Goal: Find specific page/section: Locate item on page

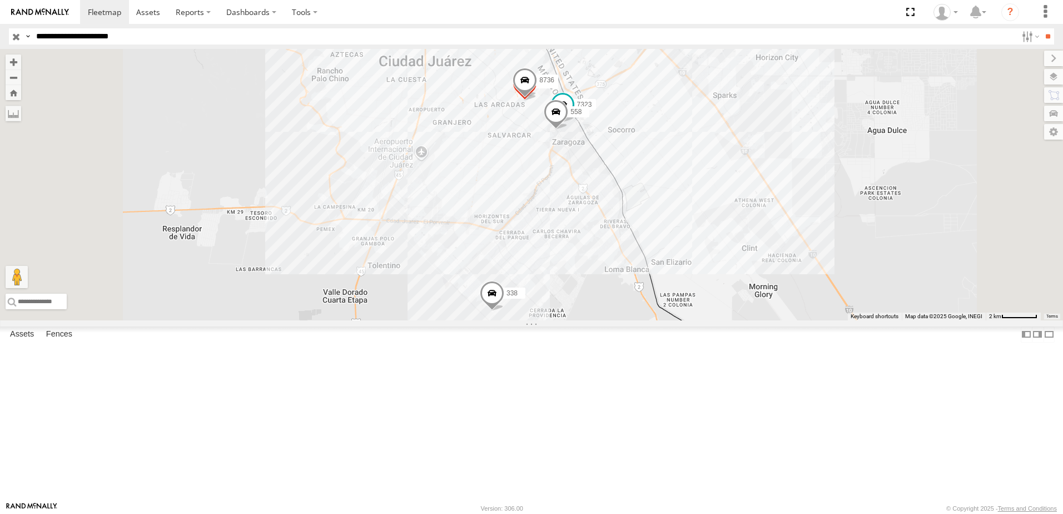
click at [812, 260] on div "7323 8736 0758 558 338" at bounding box center [531, 184] width 1063 height 271
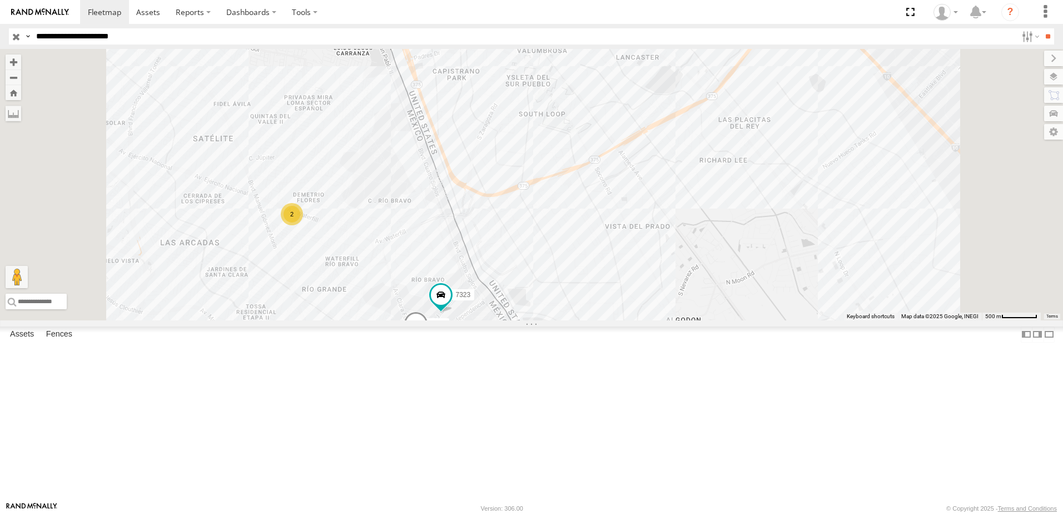
drag, startPoint x: 727, startPoint y: 336, endPoint x: 665, endPoint y: 312, distance: 66.7
click at [697, 320] on div "7323 558 338 2" at bounding box center [531, 184] width 1063 height 271
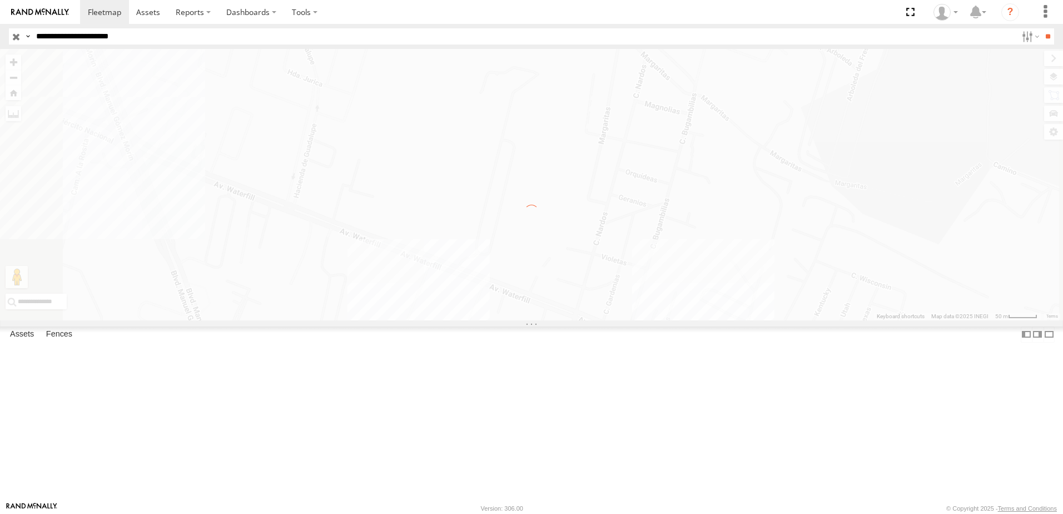
drag, startPoint x: 767, startPoint y: 205, endPoint x: 696, endPoint y: 313, distance: 128.8
click at [722, 298] on div "← Move left → Move right ↑ Move up ↓ Move down + Zoom in - Zoom out Home Jump l…" at bounding box center [531, 184] width 1063 height 271
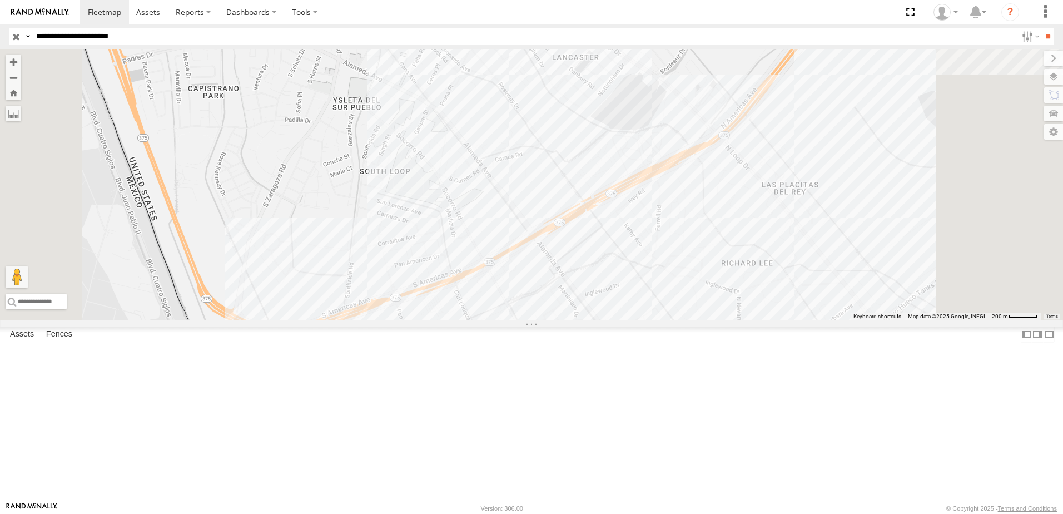
drag, startPoint x: 549, startPoint y: 305, endPoint x: 590, endPoint y: 246, distance: 72.4
click at [586, 250] on div "338 7323 558" at bounding box center [531, 184] width 1063 height 271
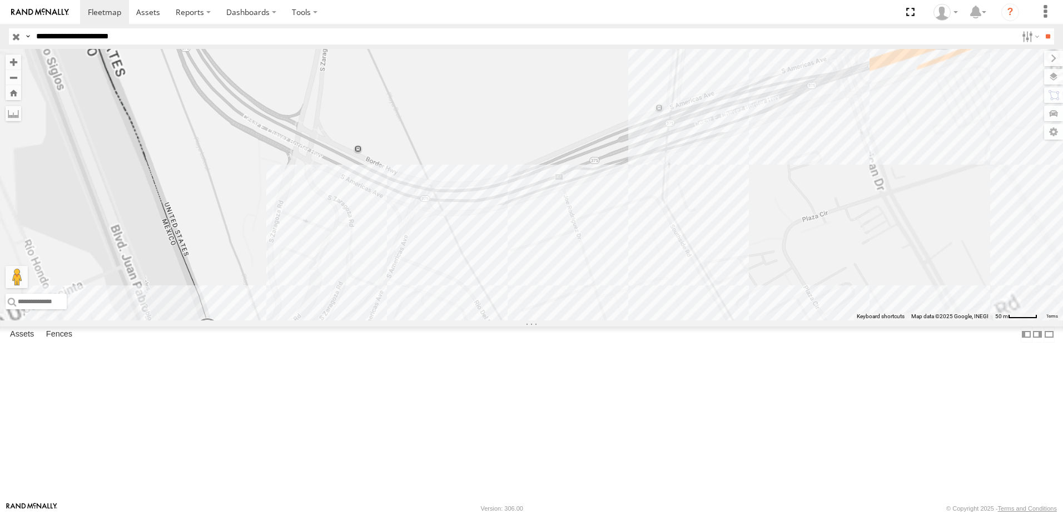
drag, startPoint x: 495, startPoint y: 348, endPoint x: 520, endPoint y: 253, distance: 98.9
click at [519, 259] on div "338 7323 558" at bounding box center [531, 184] width 1063 height 271
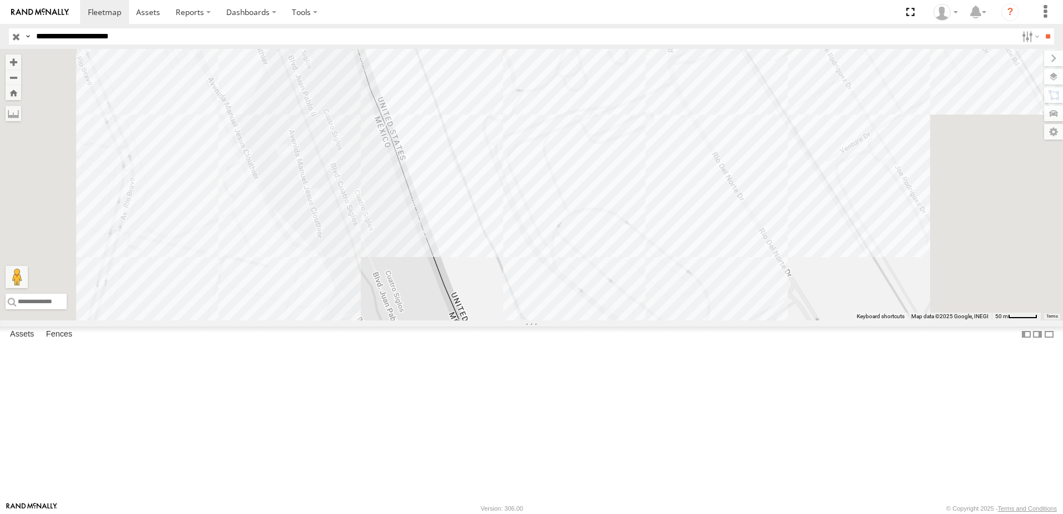
drag, startPoint x: 541, startPoint y: 232, endPoint x: 546, endPoint y: 261, distance: 29.8
click at [546, 261] on div "338 7323 558" at bounding box center [531, 184] width 1063 height 271
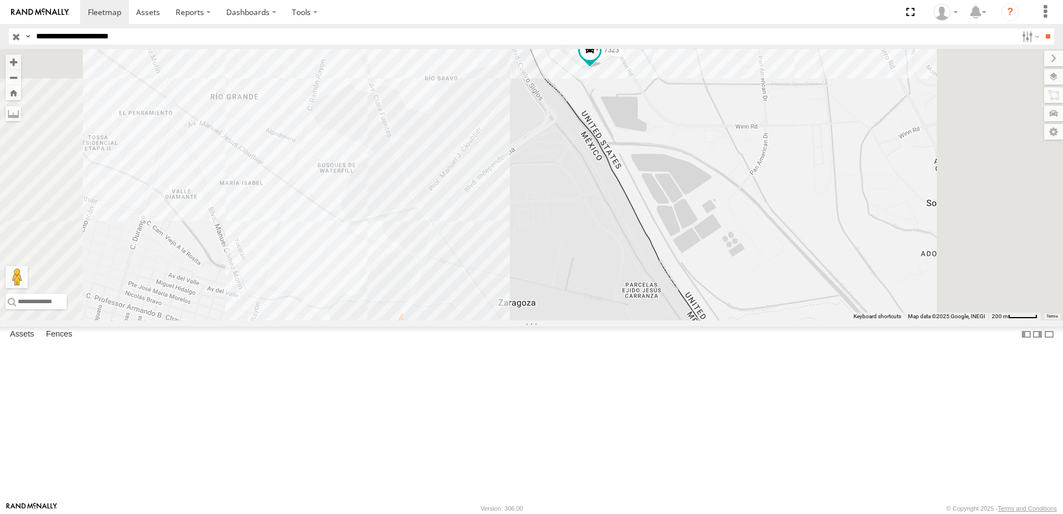
drag, startPoint x: 722, startPoint y: 245, endPoint x: 725, endPoint y: 251, distance: 6.2
click at [725, 251] on div "338 7323 0758 558" at bounding box center [531, 184] width 1063 height 271
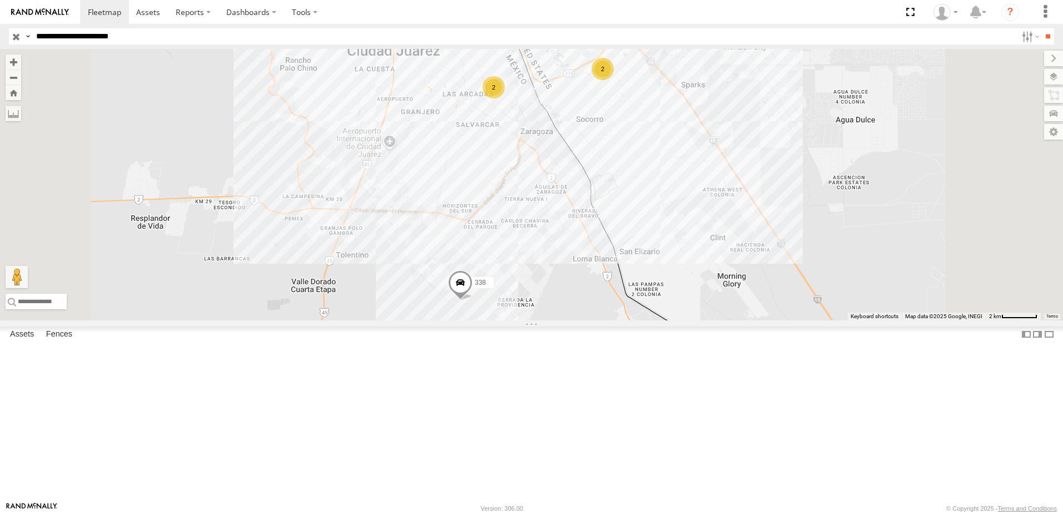
click at [626, 227] on div "2 2 338" at bounding box center [531, 184] width 1063 height 271
click at [666, 236] on div "2 2 338" at bounding box center [531, 184] width 1063 height 271
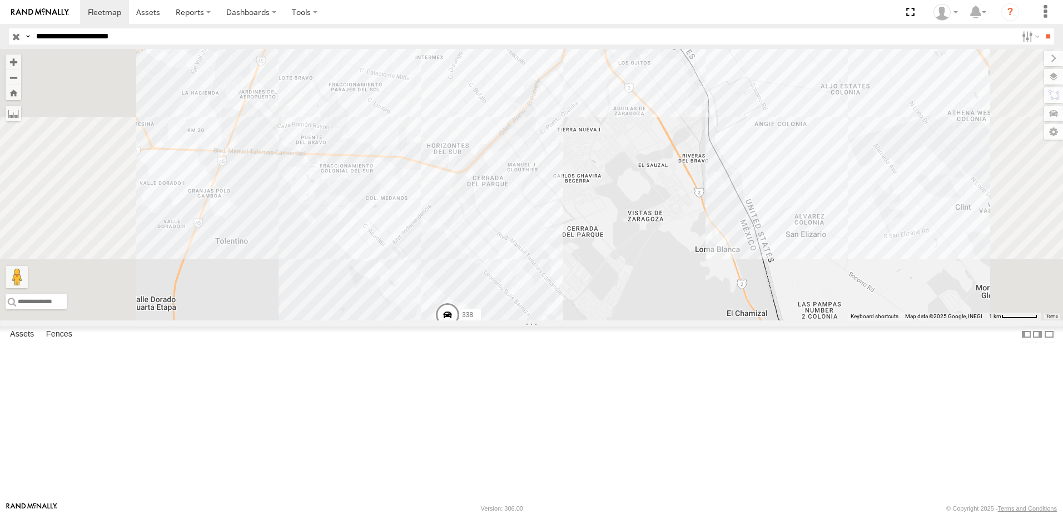
drag, startPoint x: 739, startPoint y: 214, endPoint x: 740, endPoint y: 244, distance: 29.5
click at [740, 244] on div "338" at bounding box center [531, 184] width 1063 height 271
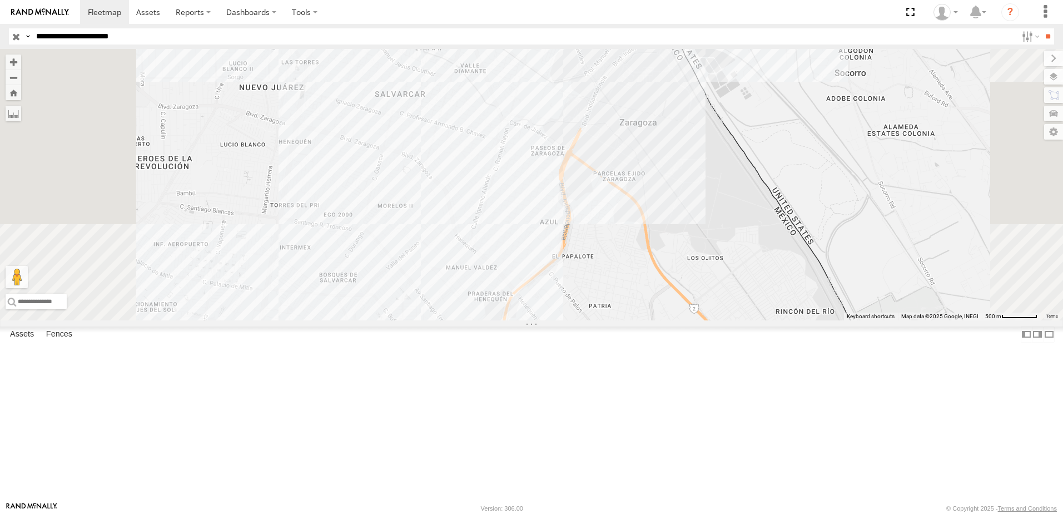
drag, startPoint x: 615, startPoint y: 127, endPoint x: 616, endPoint y: 139, distance: 12.3
click at [616, 139] on div "338 2" at bounding box center [531, 184] width 1063 height 271
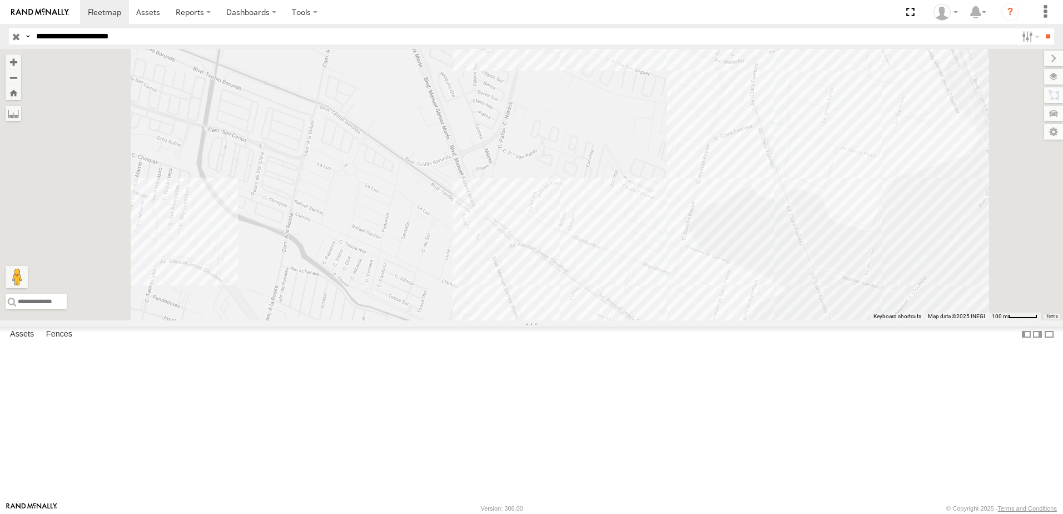
drag, startPoint x: 616, startPoint y: 69, endPoint x: 641, endPoint y: 154, distance: 88.3
click at [637, 146] on div "338" at bounding box center [531, 184] width 1063 height 271
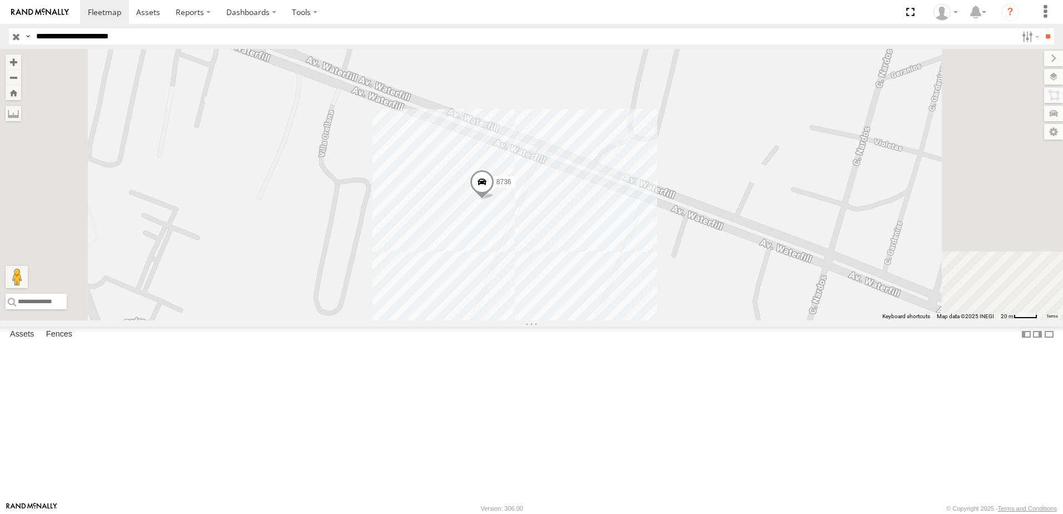
drag, startPoint x: 697, startPoint y: 209, endPoint x: 447, endPoint y: 310, distance: 270.5
click at [507, 289] on div "338 8736 0758" at bounding box center [531, 184] width 1063 height 271
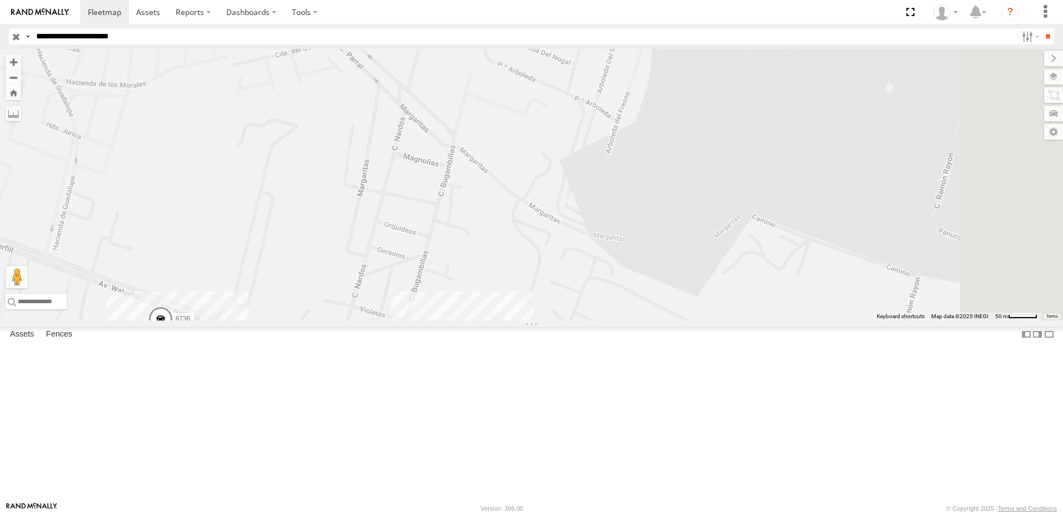
drag, startPoint x: 744, startPoint y: 283, endPoint x: 447, endPoint y: 293, distance: 296.6
click at [447, 293] on div "338 8736 0758" at bounding box center [531, 184] width 1063 height 271
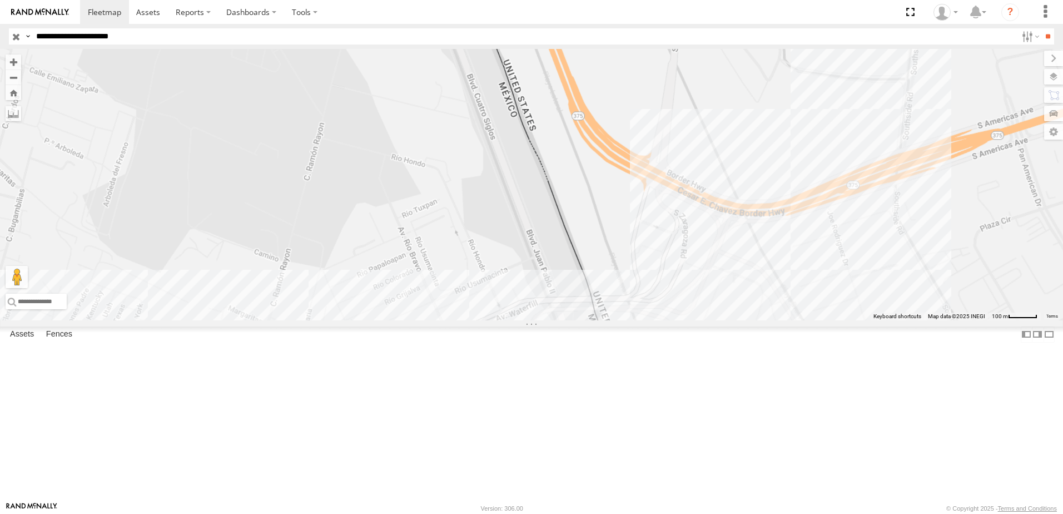
drag, startPoint x: 420, startPoint y: 335, endPoint x: 413, endPoint y: 333, distance: 8.3
click at [414, 320] on div "338 8736 0758" at bounding box center [531, 184] width 1063 height 271
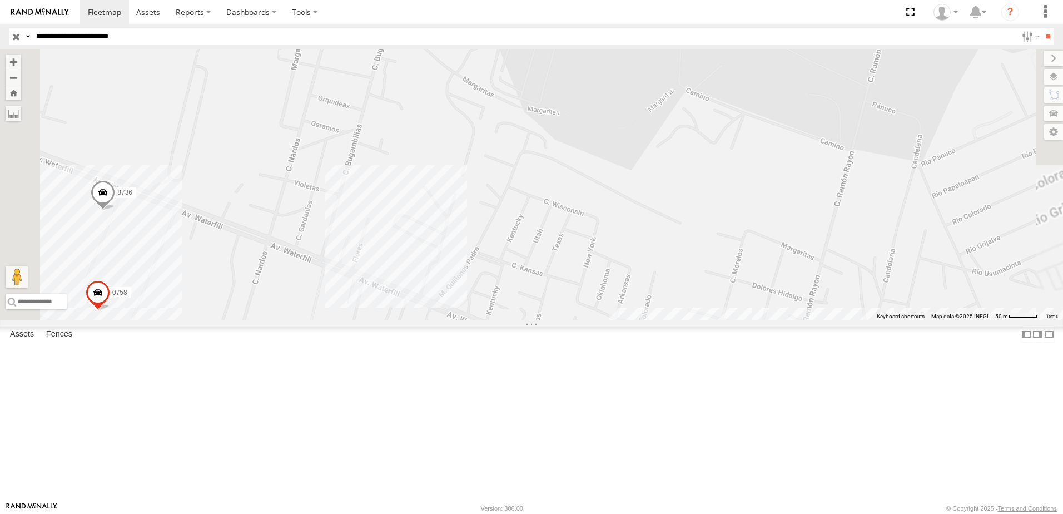
drag, startPoint x: 459, startPoint y: 260, endPoint x: 543, endPoint y: 235, distance: 88.2
click at [543, 235] on div "7323 8736 0758 558 338" at bounding box center [531, 184] width 1063 height 271
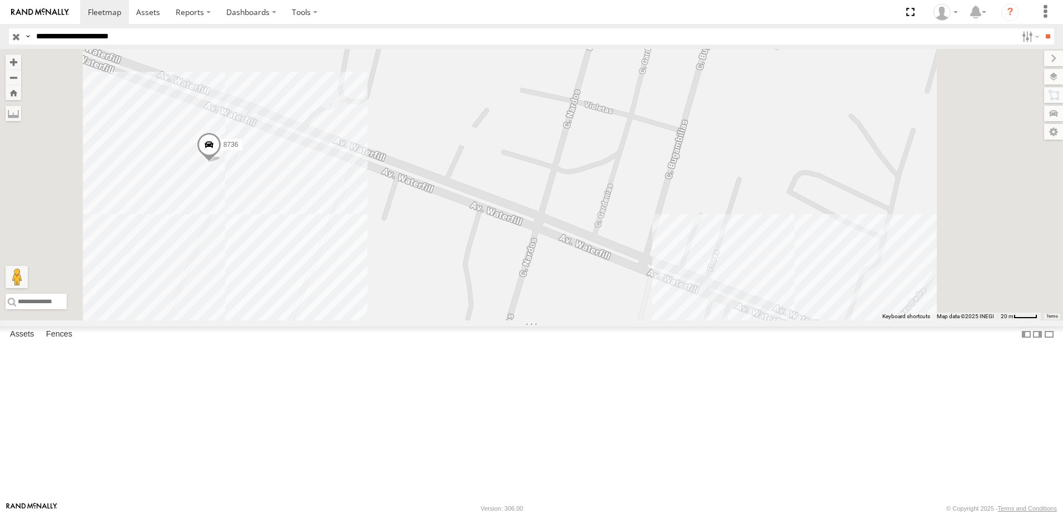
drag, startPoint x: 400, startPoint y: 236, endPoint x: 452, endPoint y: 268, distance: 60.7
click at [443, 265] on div "7323 8736 0758 558 338" at bounding box center [531, 184] width 1063 height 271
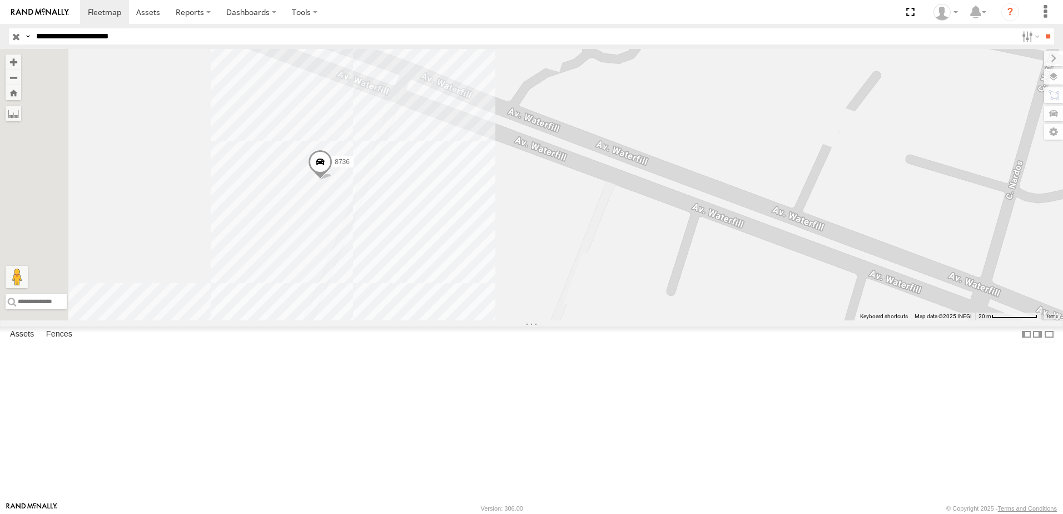
drag, startPoint x: 411, startPoint y: 300, endPoint x: 476, endPoint y: 315, distance: 66.1
click at [474, 315] on div "7323 8736 0758 558 338" at bounding box center [531, 184] width 1063 height 271
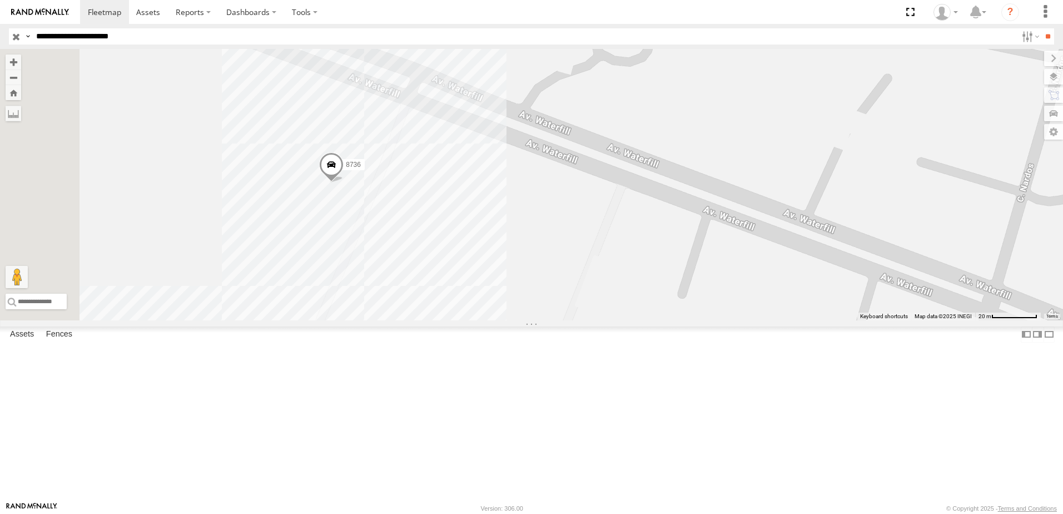
click at [756, 320] on div "7323 8736 0758 558 338" at bounding box center [531, 184] width 1063 height 271
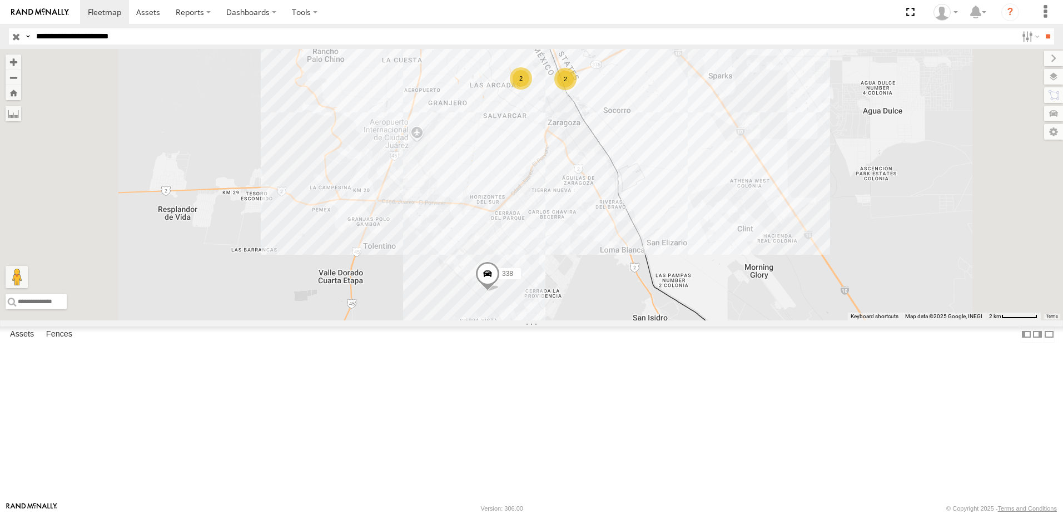
drag, startPoint x: 714, startPoint y: 202, endPoint x: 713, endPoint y: 227, distance: 25.1
click at [713, 227] on div "2 2 338" at bounding box center [531, 184] width 1063 height 271
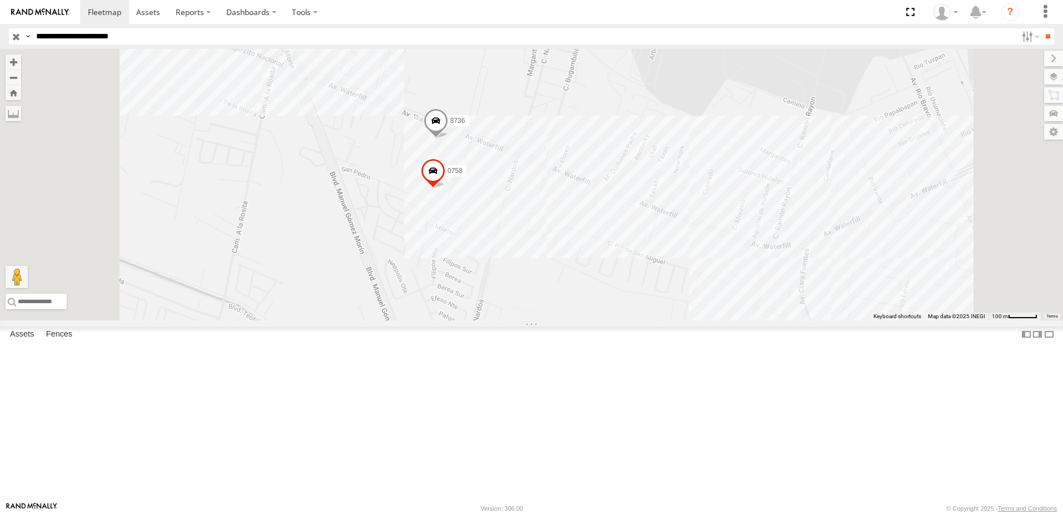
drag, startPoint x: 799, startPoint y: 300, endPoint x: 493, endPoint y: 227, distance: 315.0
click at [675, 282] on div "338 7323 558 8736 0758" at bounding box center [531, 184] width 1063 height 271
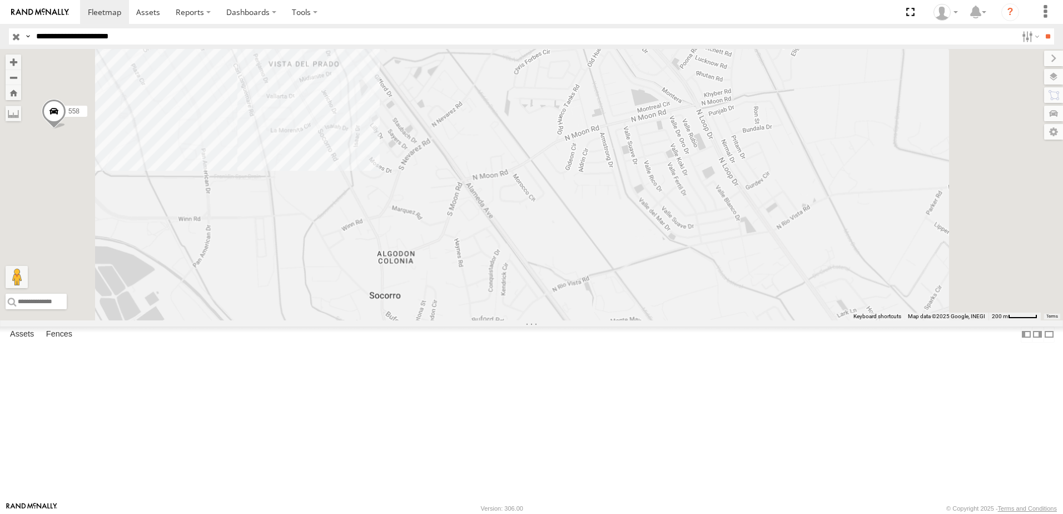
drag, startPoint x: 533, startPoint y: 255, endPoint x: 606, endPoint y: 284, distance: 78.4
click at [600, 284] on div "338 7323 558 8736 0758" at bounding box center [531, 184] width 1063 height 271
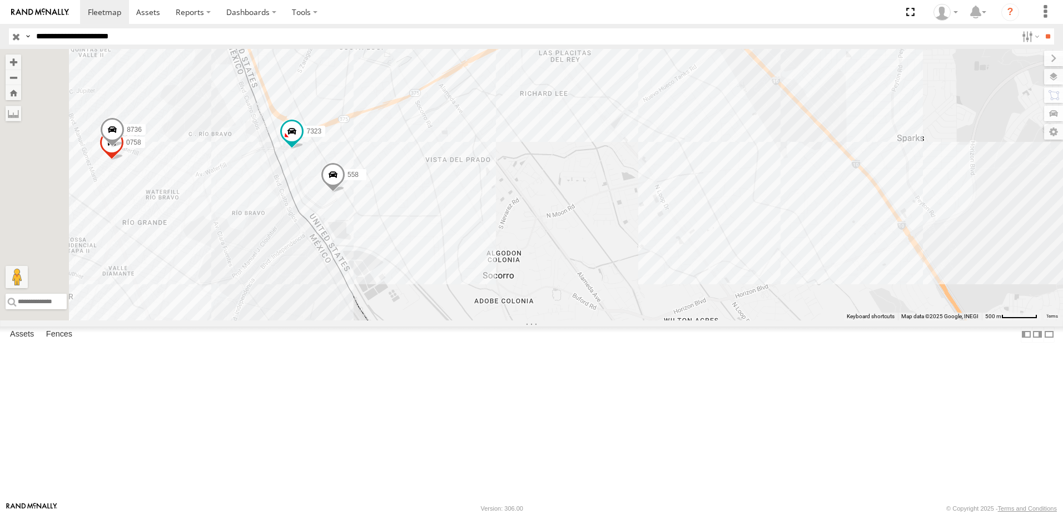
click at [611, 275] on div "338 7323 558 8736 0758" at bounding box center [531, 184] width 1063 height 271
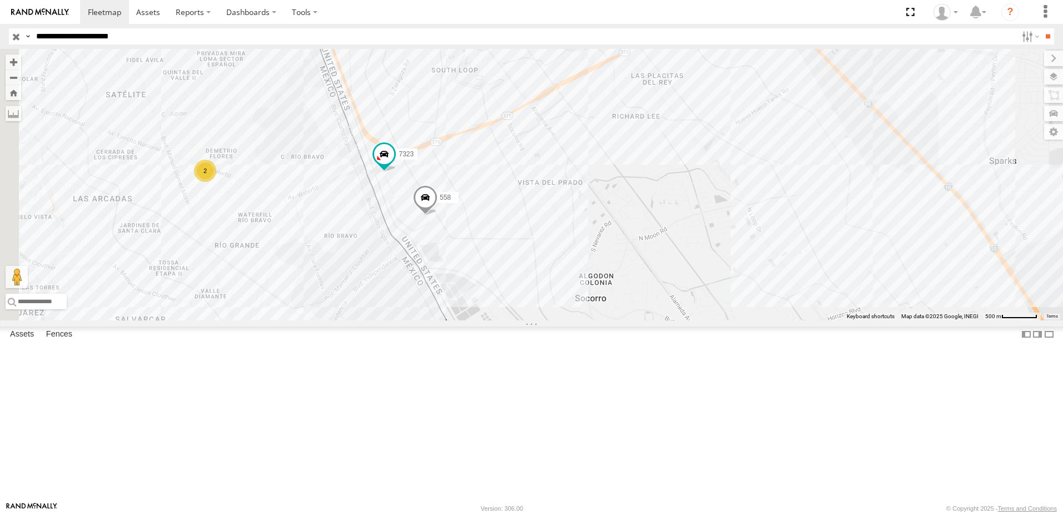
drag, startPoint x: 488, startPoint y: 251, endPoint x: 526, endPoint y: 259, distance: 38.5
click at [519, 259] on div "338 7323 558 2" at bounding box center [531, 184] width 1063 height 271
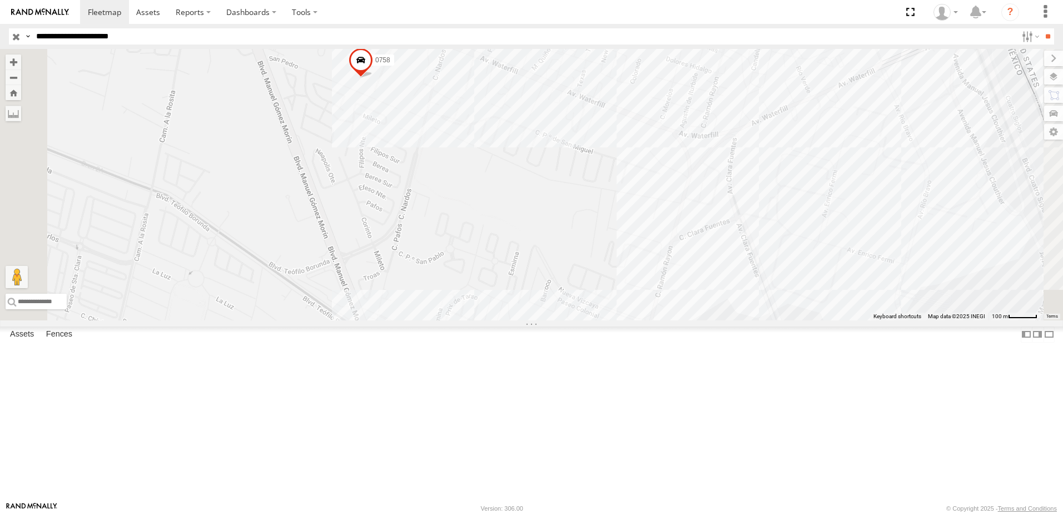
drag, startPoint x: 504, startPoint y: 201, endPoint x: 479, endPoint y: 281, distance: 84.3
click at [516, 265] on div "7323 558 338 8736 0758" at bounding box center [531, 184] width 1063 height 271
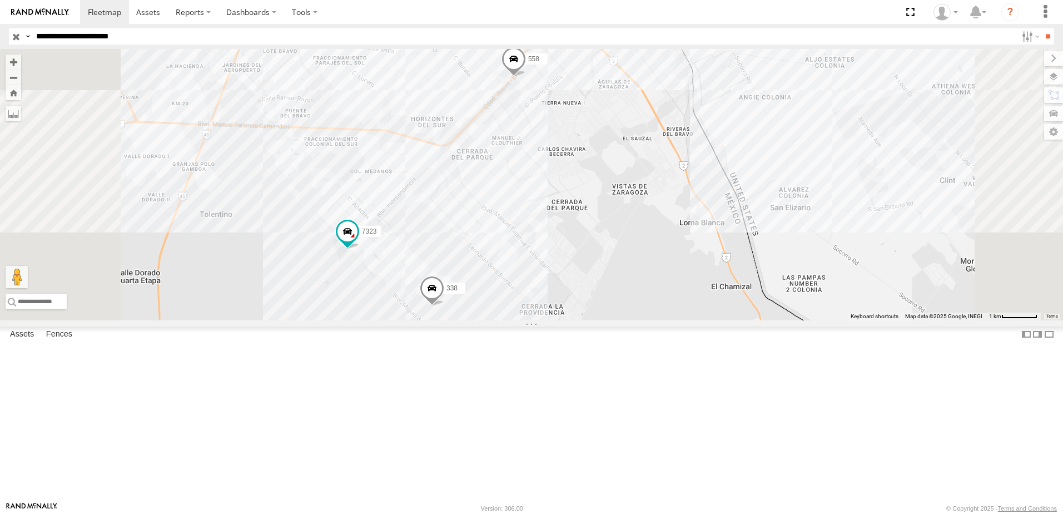
drag, startPoint x: 592, startPoint y: 309, endPoint x: 591, endPoint y: 329, distance: 20.0
click at [593, 316] on div "7323 8736 0758 558 338" at bounding box center [531, 184] width 1063 height 271
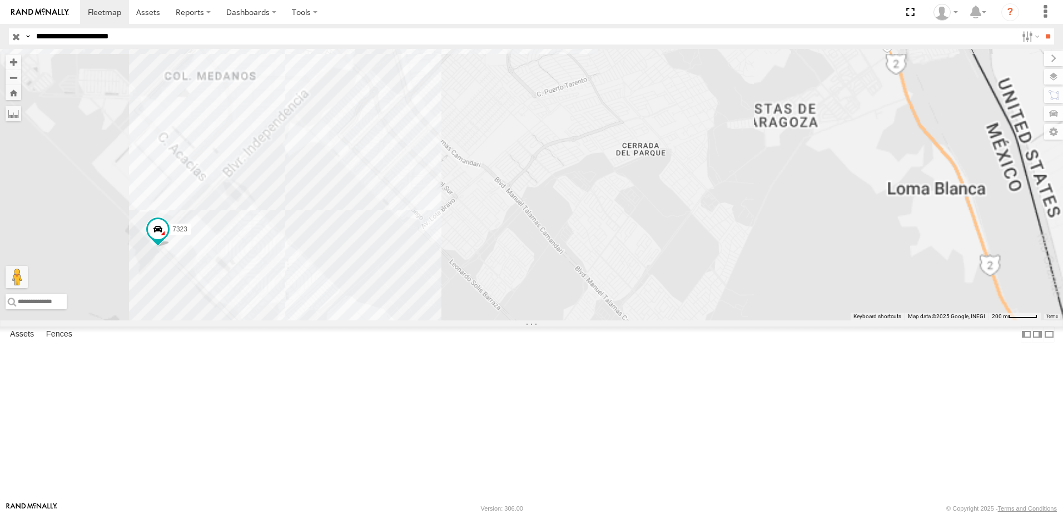
drag, startPoint x: 616, startPoint y: 392, endPoint x: 628, endPoint y: 370, distance: 24.9
click at [627, 320] on div "7323 8736 0758 558 338" at bounding box center [531, 184] width 1063 height 271
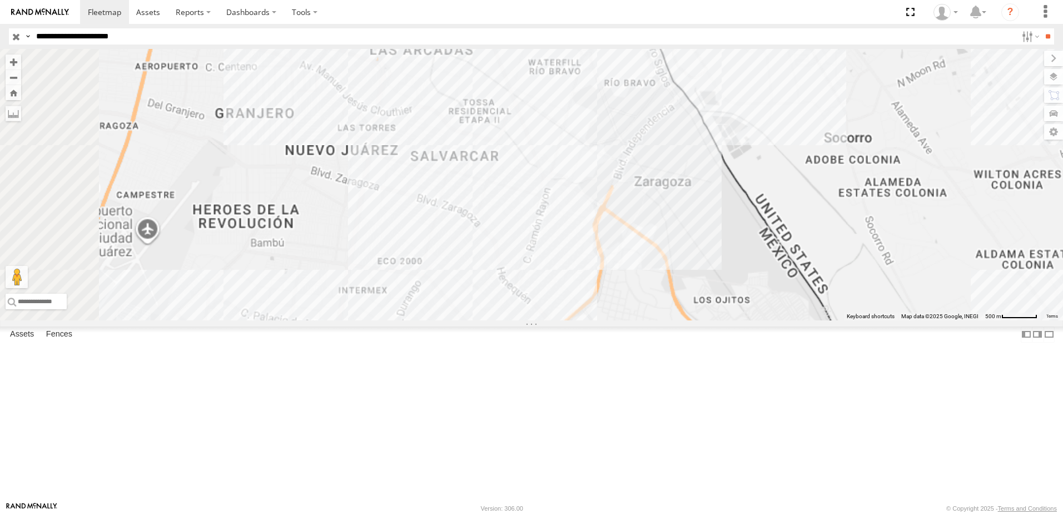
drag, startPoint x: 679, startPoint y: 128, endPoint x: 695, endPoint y: 198, distance: 71.8
click at [689, 174] on div "7323 8736 0758 558 338" at bounding box center [531, 184] width 1063 height 271
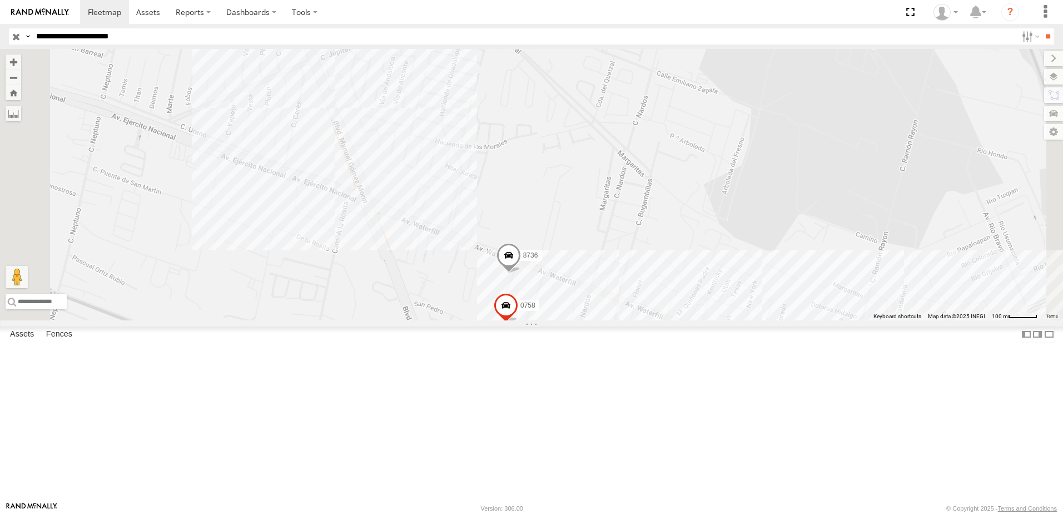
drag, startPoint x: 649, startPoint y: 123, endPoint x: 661, endPoint y: 42, distance: 82.1
click at [659, 73] on div "7323 8736 0758 558 338" at bounding box center [531, 184] width 1063 height 271
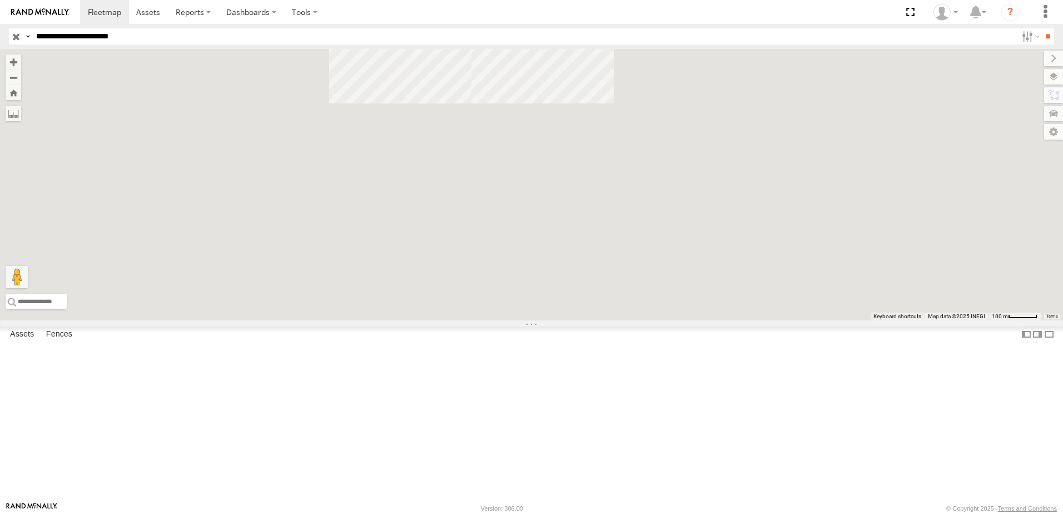
drag, startPoint x: 672, startPoint y: 339, endPoint x: 633, endPoint y: 250, distance: 96.8
click at [640, 263] on div "7323 8736 0758 558 338" at bounding box center [531, 184] width 1063 height 271
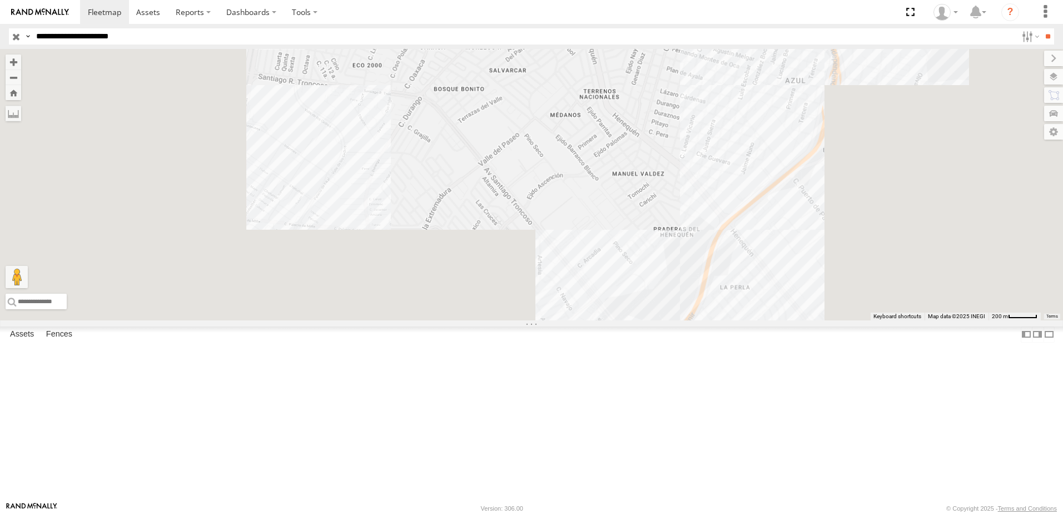
drag, startPoint x: 617, startPoint y: 255, endPoint x: 658, endPoint y: 205, distance: 64.4
click at [656, 207] on div "7323 8736 0758 558 338" at bounding box center [531, 184] width 1063 height 271
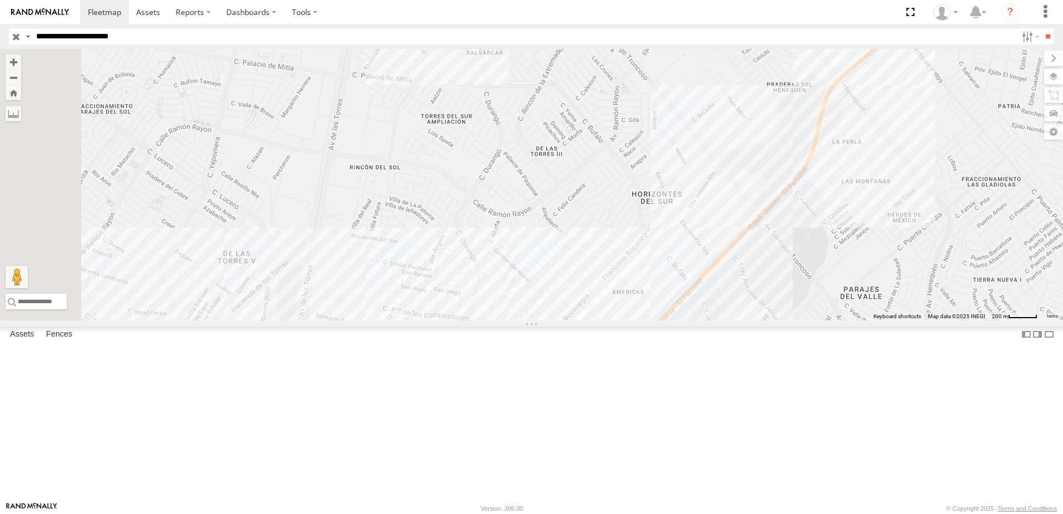
click at [672, 195] on div "7323 8736 0758 558 338" at bounding box center [531, 184] width 1063 height 271
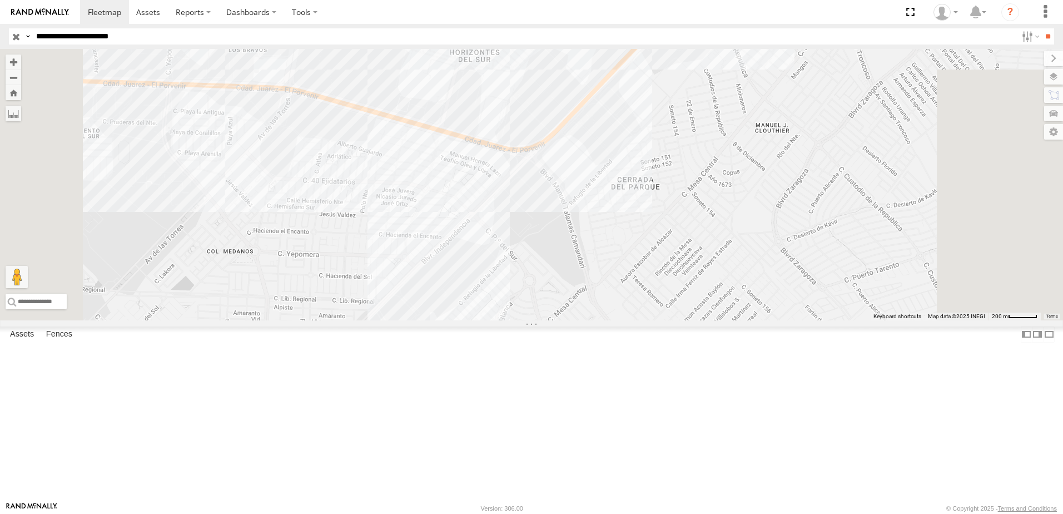
drag, startPoint x: 532, startPoint y: 315, endPoint x: 543, endPoint y: 225, distance: 91.3
click at [543, 228] on div "7323 8736 0758 558 338" at bounding box center [531, 184] width 1063 height 271
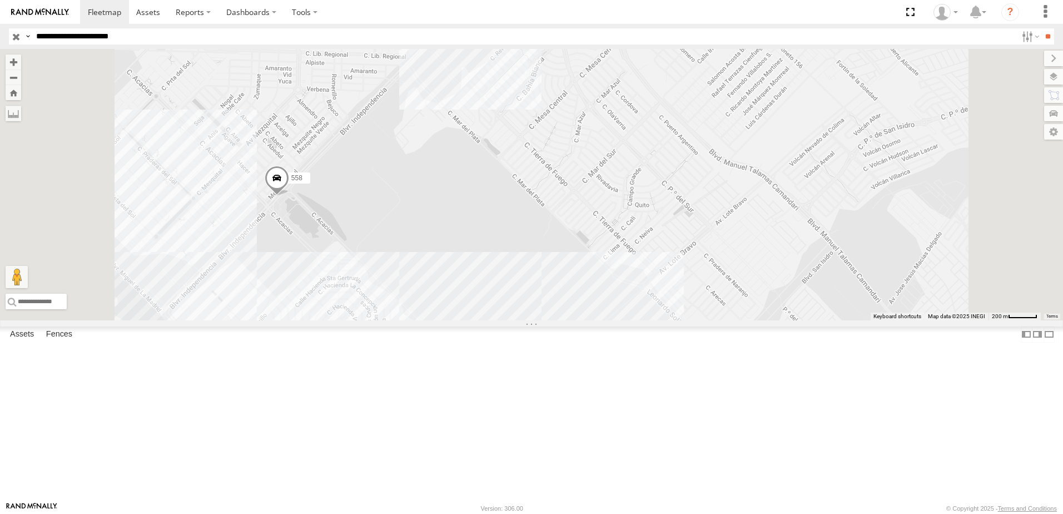
drag, startPoint x: 491, startPoint y: 317, endPoint x: 575, endPoint y: 250, distance: 107.7
click at [527, 259] on div "7323 8736 0758 558 338" at bounding box center [531, 184] width 1063 height 271
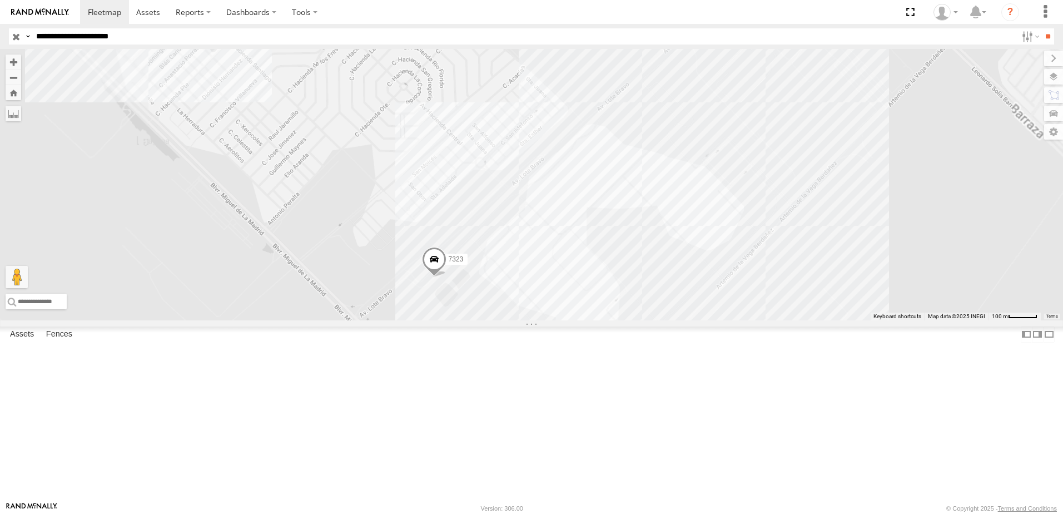
drag, startPoint x: 748, startPoint y: 375, endPoint x: 695, endPoint y: 242, distance: 143.6
click at [701, 245] on div "7323 8736 0758 558 338" at bounding box center [531, 184] width 1063 height 271
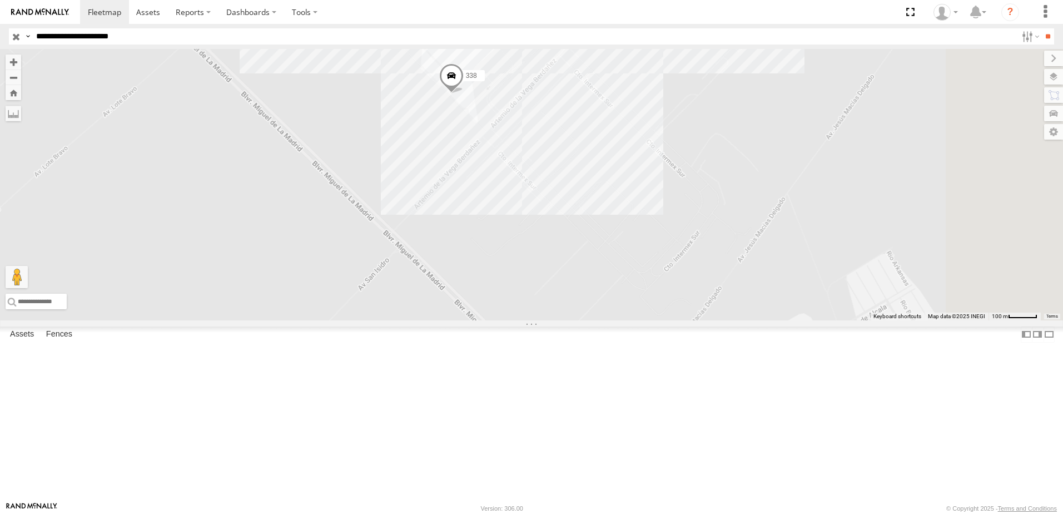
drag, startPoint x: 692, startPoint y: 239, endPoint x: 679, endPoint y: 289, distance: 51.8
click at [693, 313] on div "7323 8736 0758 558 338" at bounding box center [531, 184] width 1063 height 271
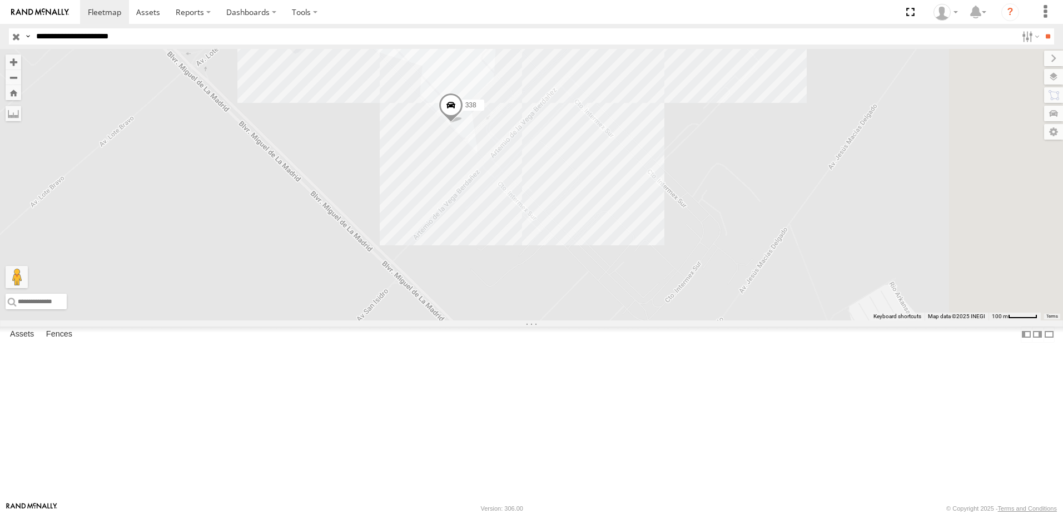
click at [672, 208] on div "7323 8736 0758 558 338" at bounding box center [531, 184] width 1063 height 271
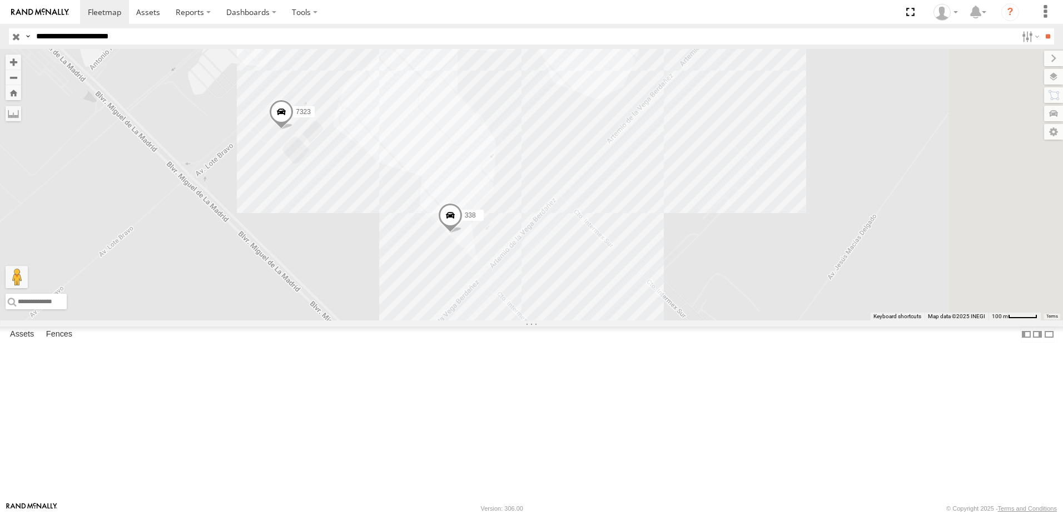
drag, startPoint x: 691, startPoint y: 229, endPoint x: 689, endPoint y: 235, distance: 7.0
click at [690, 234] on div "7323 8736 0758 558 338" at bounding box center [531, 184] width 1063 height 271
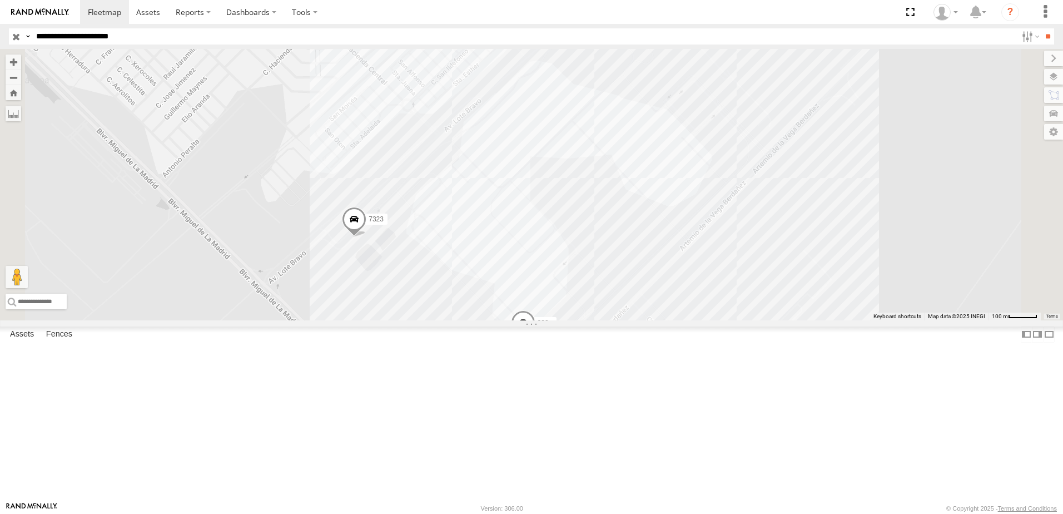
drag, startPoint x: 770, startPoint y: 430, endPoint x: 757, endPoint y: 454, distance: 27.1
click at [757, 320] on div "558 7323 338" at bounding box center [531, 184] width 1063 height 271
drag, startPoint x: 487, startPoint y: 241, endPoint x: 498, endPoint y: 239, distance: 11.3
click at [494, 239] on div "558 7323 338" at bounding box center [531, 184] width 1063 height 271
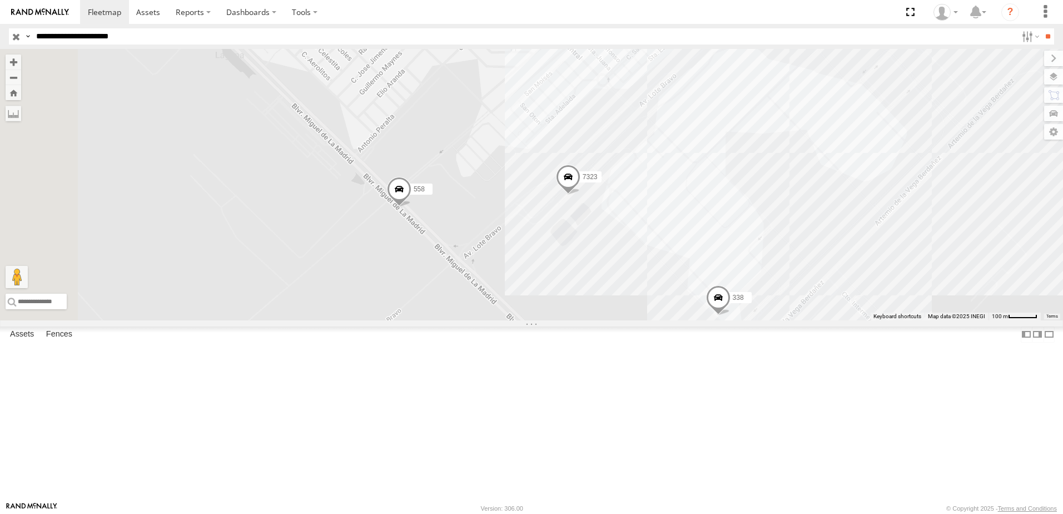
drag, startPoint x: 633, startPoint y: 322, endPoint x: 572, endPoint y: 338, distance: 63.3
click at [593, 320] on div "558 7323 338" at bounding box center [531, 184] width 1063 height 271
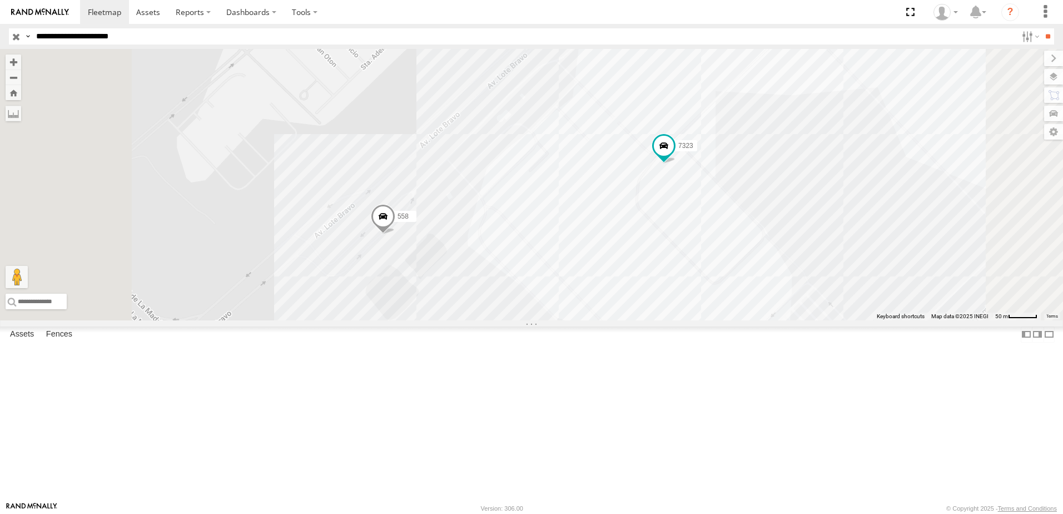
drag, startPoint x: 918, startPoint y: 289, endPoint x: 688, endPoint y: 369, distance: 243.6
click at [743, 320] on div "7323 8736 0758 558 338" at bounding box center [531, 184] width 1063 height 271
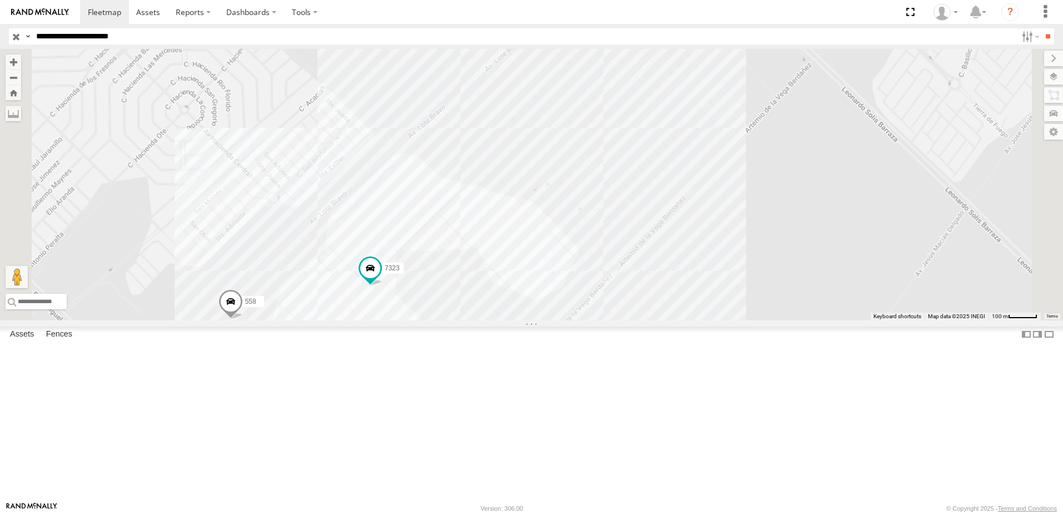
drag, startPoint x: 668, startPoint y: 353, endPoint x: 747, endPoint y: 301, distance: 94.1
click at [738, 306] on div "7323 8736 0758 558 338" at bounding box center [531, 184] width 1063 height 271
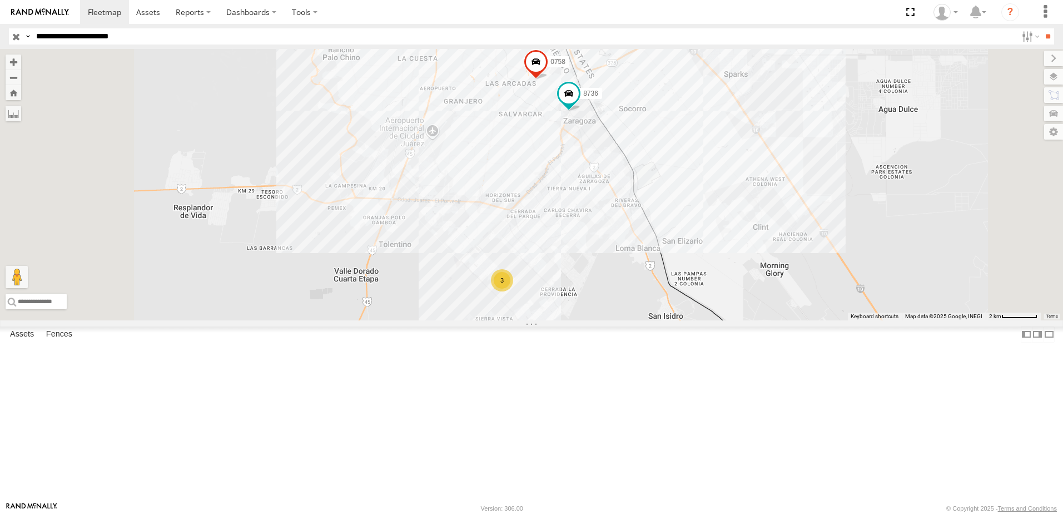
drag, startPoint x: 459, startPoint y: 128, endPoint x: 455, endPoint y: 184, distance: 56.3
click at [460, 167] on div "3 8736 0758" at bounding box center [531, 184] width 1063 height 271
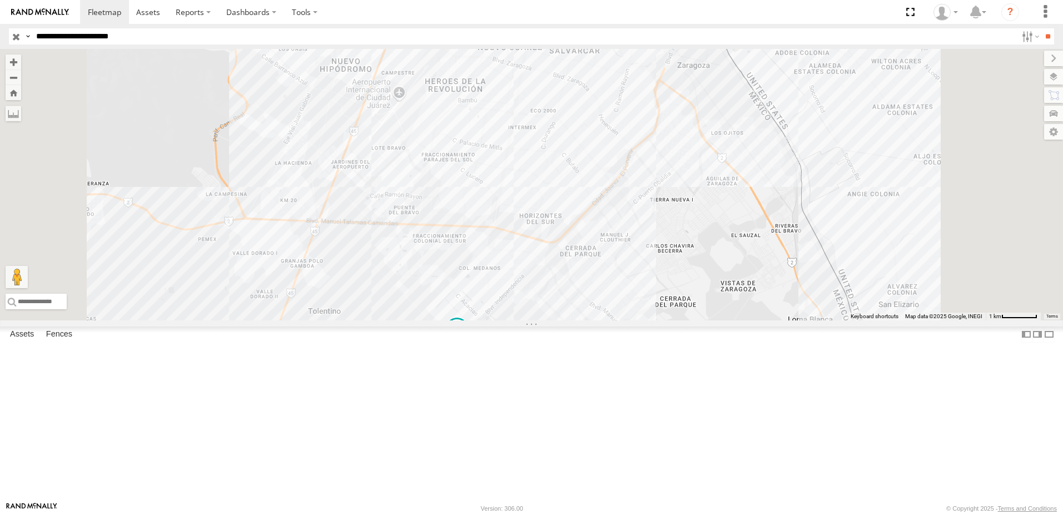
drag, startPoint x: 781, startPoint y: 423, endPoint x: 784, endPoint y: 364, distance: 59.0
click at [781, 320] on div "7323 8736 0758 558 338" at bounding box center [531, 184] width 1063 height 271
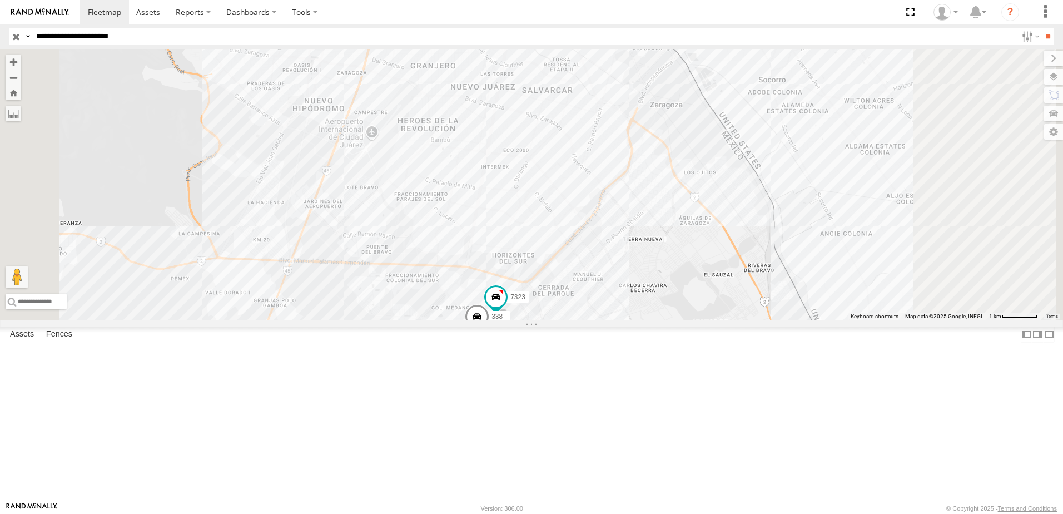
drag, startPoint x: 745, startPoint y: 295, endPoint x: 699, endPoint y: 324, distance: 54.9
click at [720, 313] on div "0758 7323 338 2" at bounding box center [531, 184] width 1063 height 271
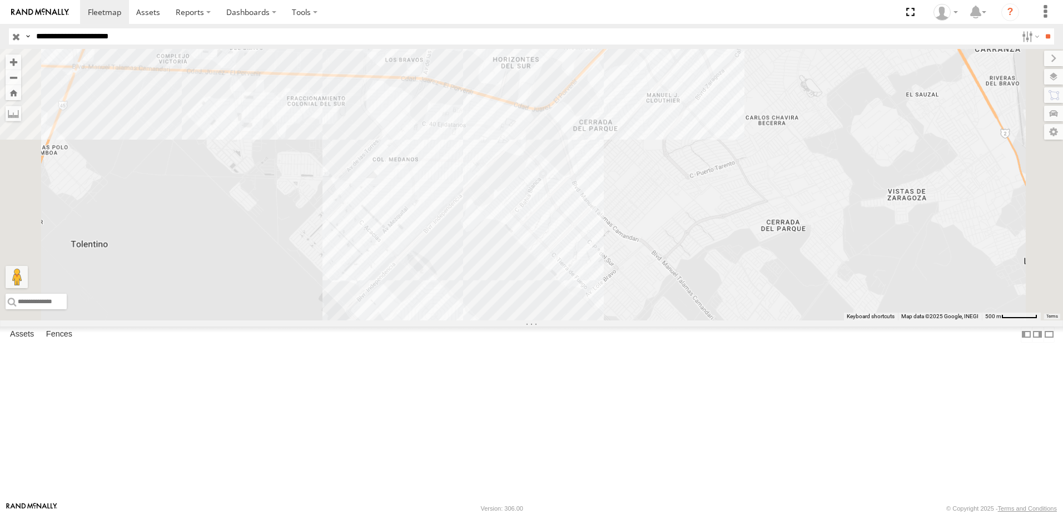
drag, startPoint x: 815, startPoint y: 377, endPoint x: 769, endPoint y: 370, distance: 46.7
click at [798, 320] on div "0758 8736 558" at bounding box center [531, 184] width 1063 height 271
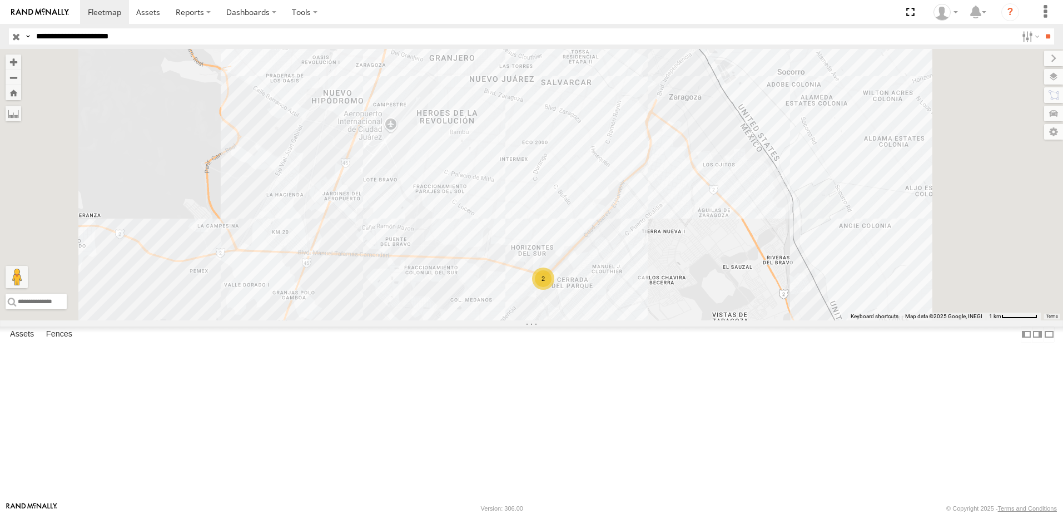
drag, startPoint x: 666, startPoint y: 416, endPoint x: 669, endPoint y: 383, distance: 33.5
click at [668, 320] on div "0758 8736 558 2" at bounding box center [531, 184] width 1063 height 271
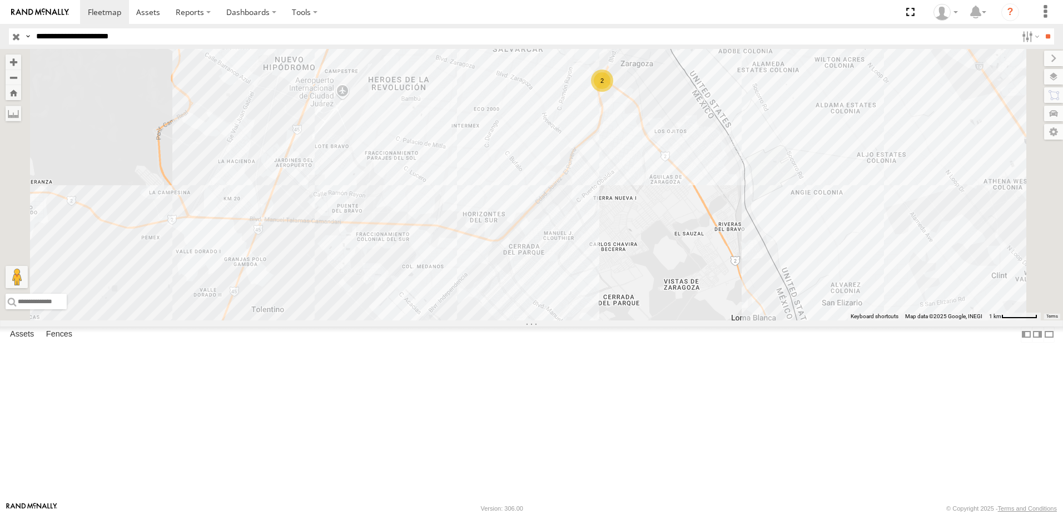
drag, startPoint x: 844, startPoint y: 229, endPoint x: 815, endPoint y: 316, distance: 92.7
click at [821, 316] on div "2 2 0758" at bounding box center [531, 184] width 1063 height 271
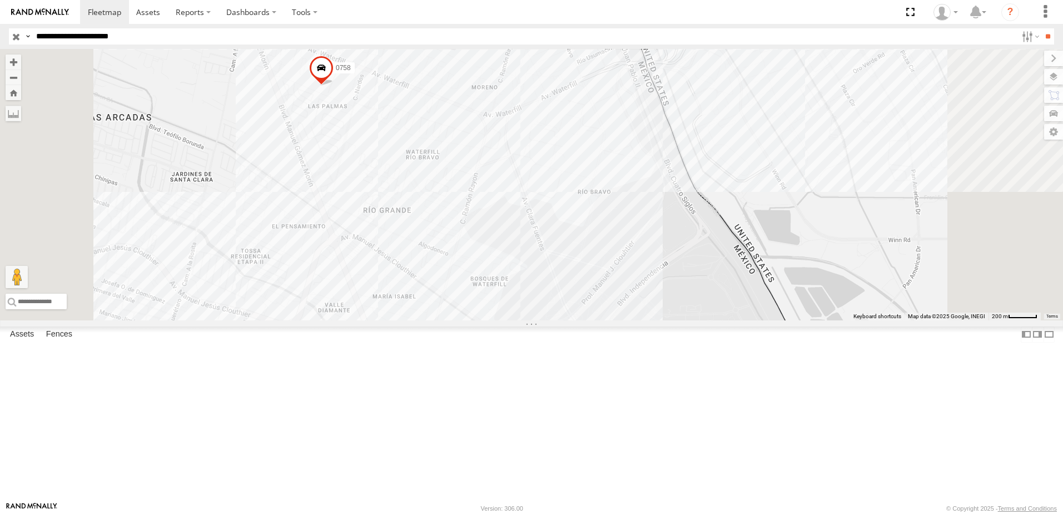
drag, startPoint x: 804, startPoint y: 255, endPoint x: 793, endPoint y: 281, distance: 27.9
click at [796, 276] on div "0758" at bounding box center [531, 184] width 1063 height 271
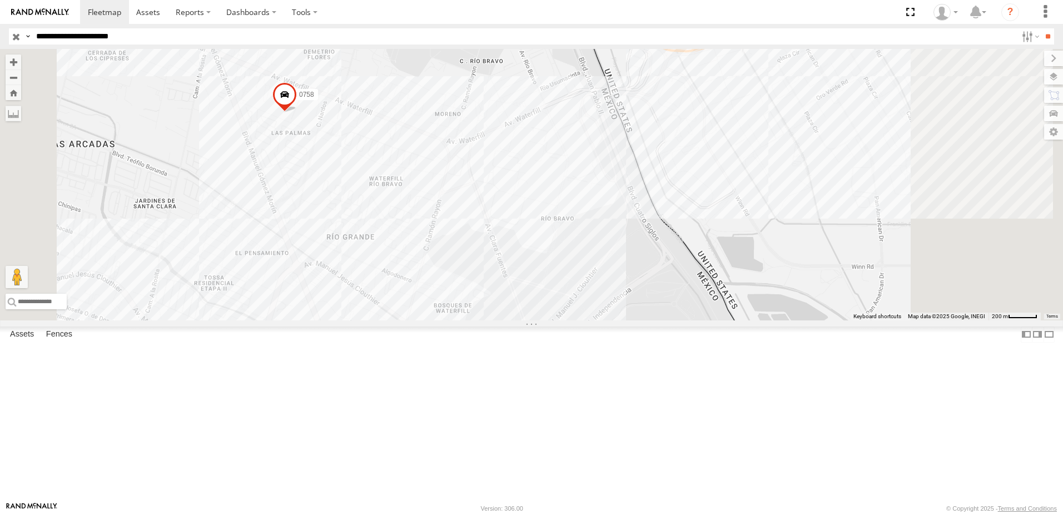
drag, startPoint x: 781, startPoint y: 330, endPoint x: 711, endPoint y: 321, distance: 70.7
click at [730, 320] on div "0758" at bounding box center [531, 184] width 1063 height 271
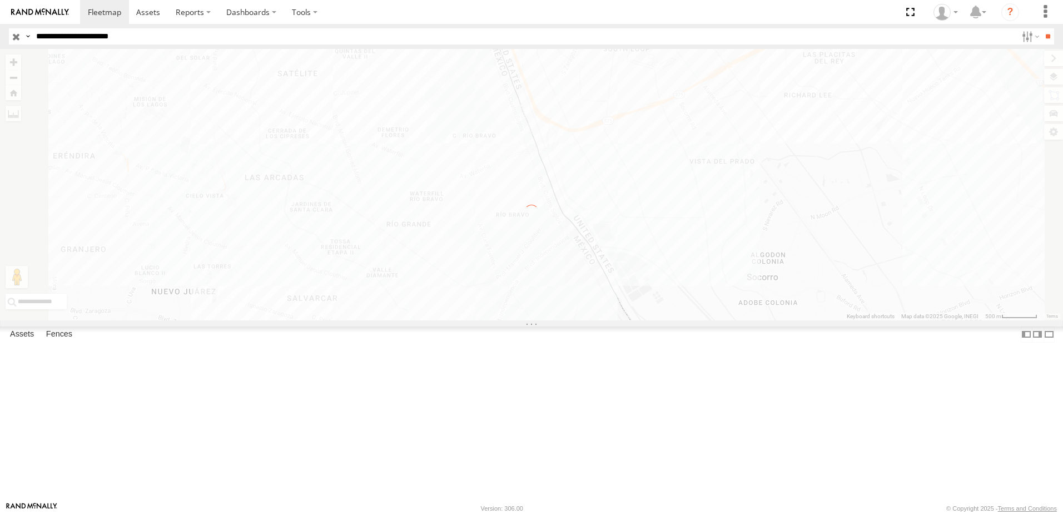
drag, startPoint x: 721, startPoint y: 373, endPoint x: 650, endPoint y: 328, distance: 84.0
click at [650, 320] on div "← Move left → Move right ↑ Move up ↓ Move down + Zoom in - Zoom out Home Jump l…" at bounding box center [531, 184] width 1063 height 271
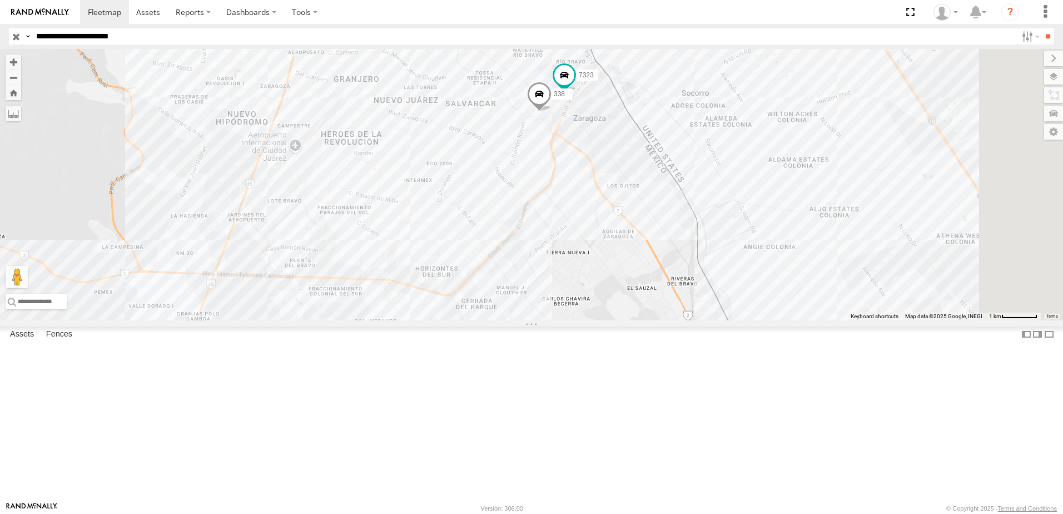
drag, startPoint x: 650, startPoint y: 328, endPoint x: 744, endPoint y: 273, distance: 109.4
click at [789, 284] on div "7323 0758 338 2" at bounding box center [531, 184] width 1063 height 271
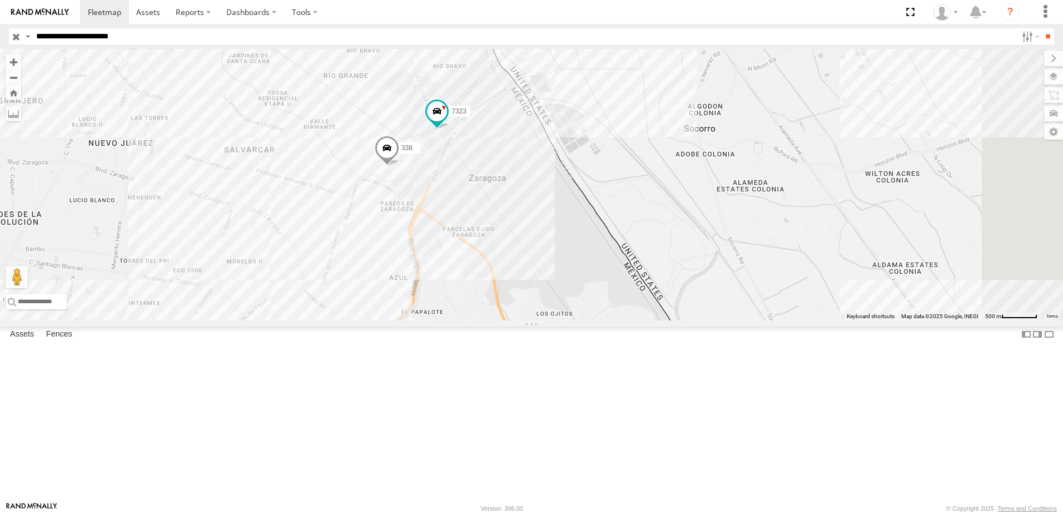
drag, startPoint x: 727, startPoint y: 207, endPoint x: 680, endPoint y: 260, distance: 71.3
click at [709, 269] on div "7323 0758 338" at bounding box center [531, 184] width 1063 height 271
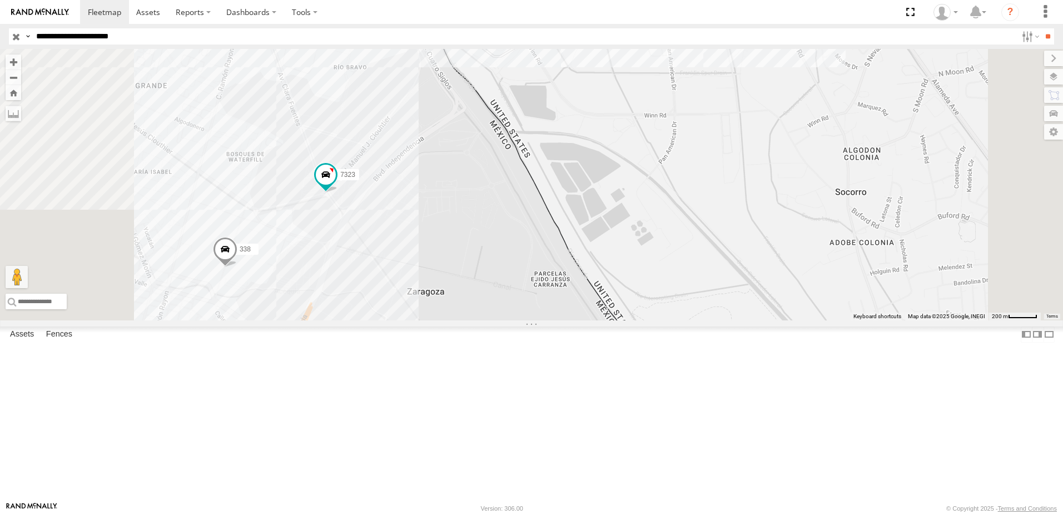
click at [621, 298] on div "7323 0758 338" at bounding box center [531, 184] width 1063 height 271
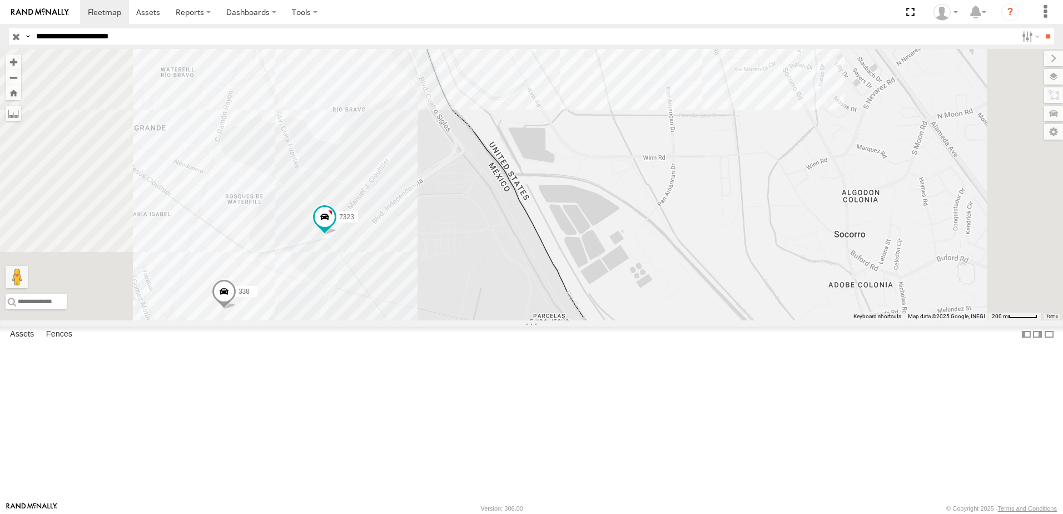
drag, startPoint x: 546, startPoint y: 317, endPoint x: 537, endPoint y: 321, distance: 9.9
click at [542, 319] on div "7323 0758 338" at bounding box center [531, 184] width 1063 height 271
